Goal: Information Seeking & Learning: Learn about a topic

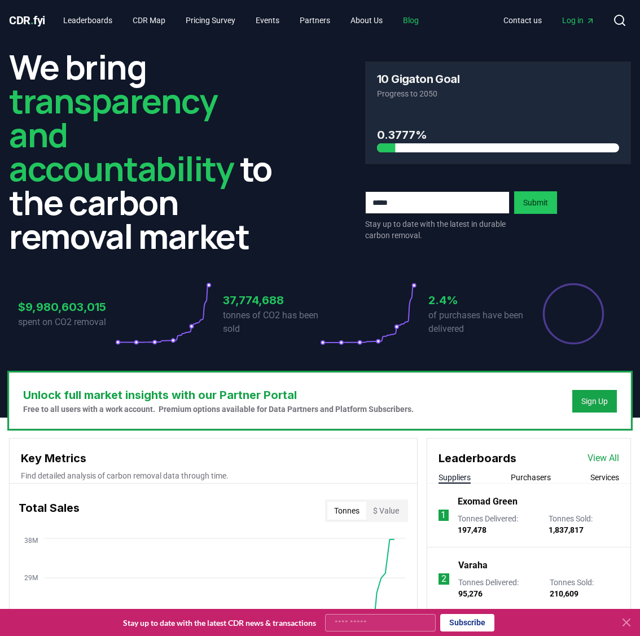
drag, startPoint x: 426, startPoint y: 15, endPoint x: 418, endPoint y: 14, distance: 8.5
click at [426, 15] on link "Blog" at bounding box center [411, 20] width 34 height 20
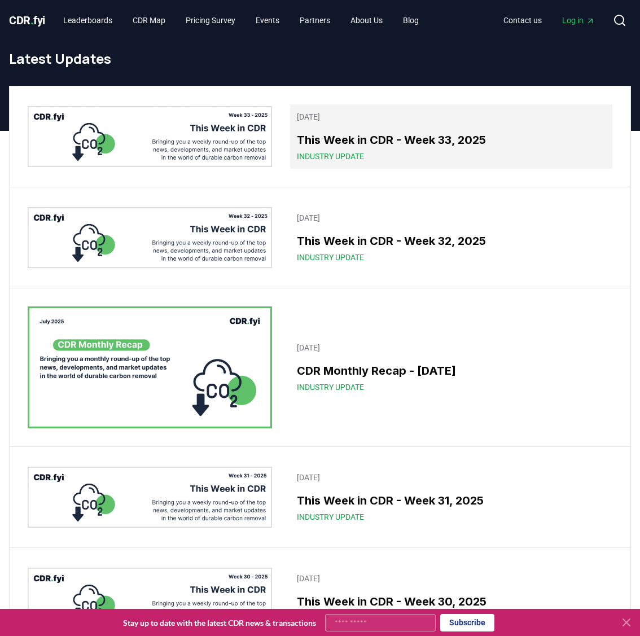
click at [443, 143] on h3 "This Week in CDR - Week 33, 2025" at bounding box center [451, 140] width 309 height 17
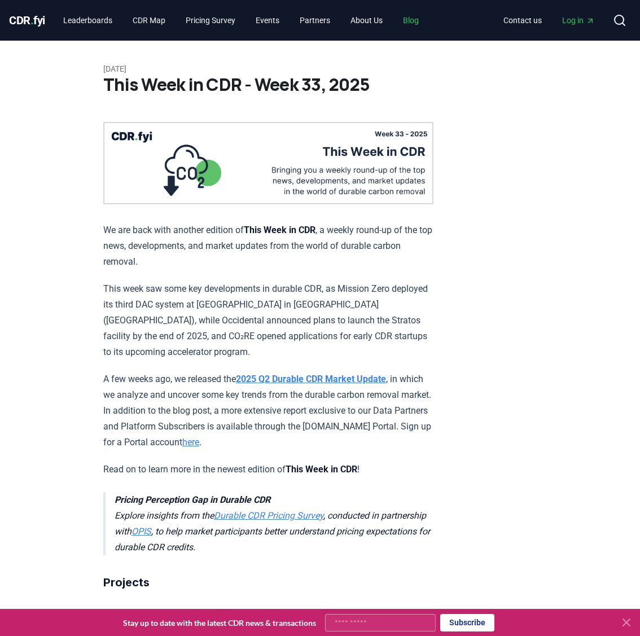
click at [422, 19] on link "Blog" at bounding box center [411, 20] width 34 height 20
